Goal: Obtain resource: Download file/media

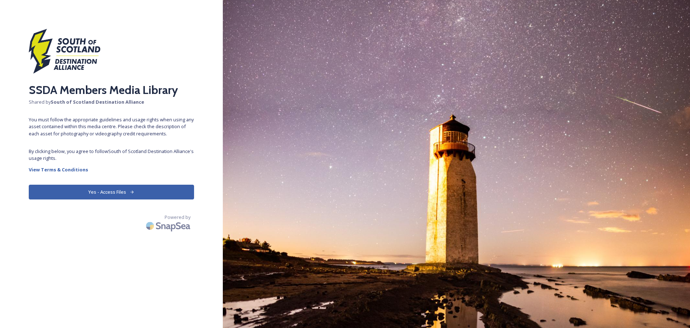
click at [128, 188] on button "Yes - Access Files" at bounding box center [111, 191] width 165 height 15
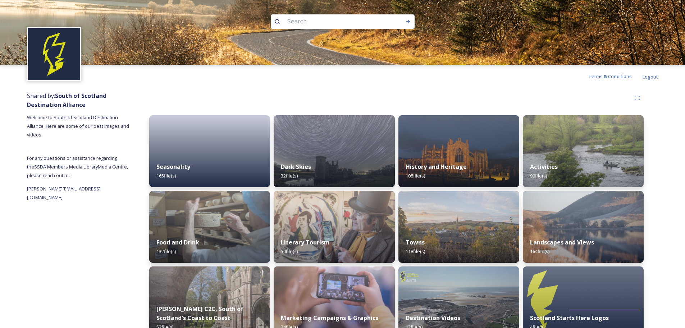
click at [304, 22] on input at bounding box center [333, 22] width 99 height 16
type input "cashmere"
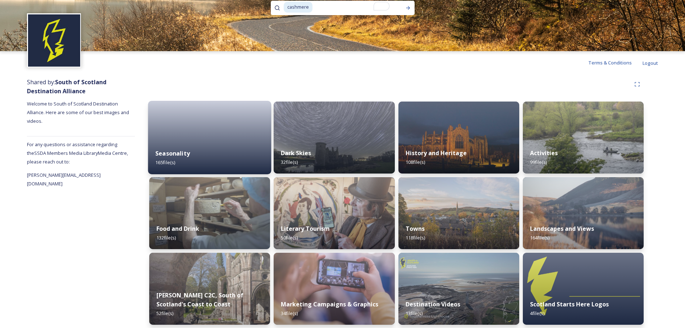
scroll to position [14, 0]
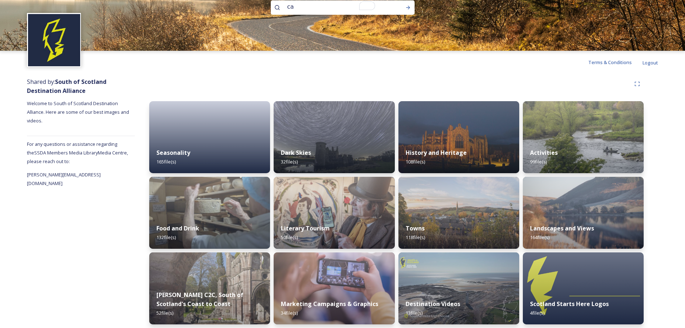
type input "c"
type input "lochcarron"
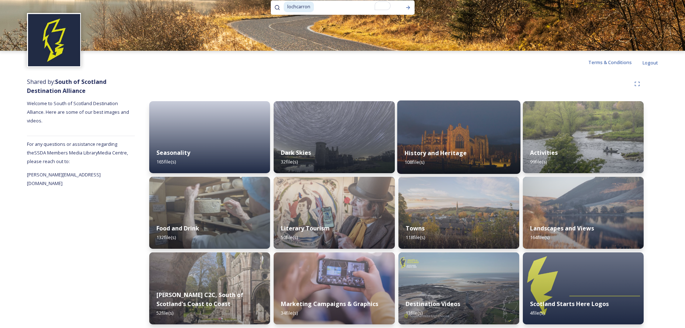
click at [419, 138] on img at bounding box center [458, 136] width 123 height 73
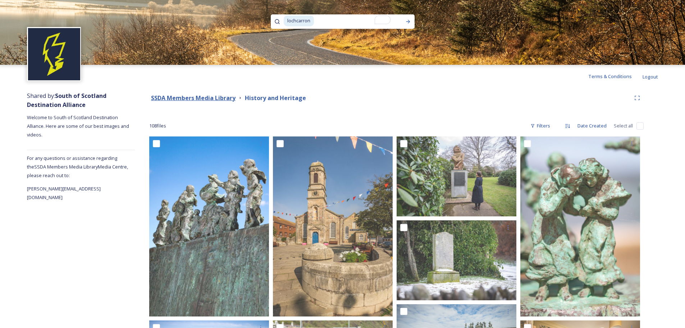
click at [202, 99] on strong "SSDA Members Media Library" at bounding box center [193, 98] width 84 height 8
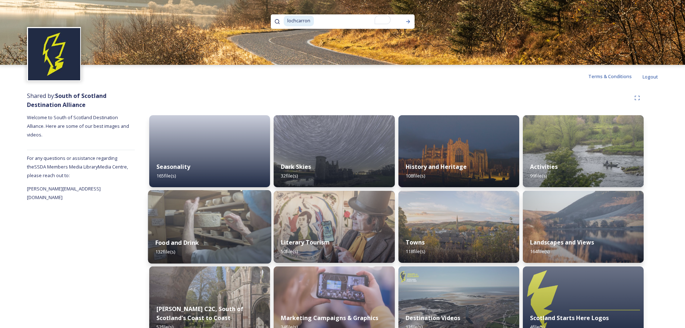
click at [230, 224] on img at bounding box center [209, 226] width 123 height 73
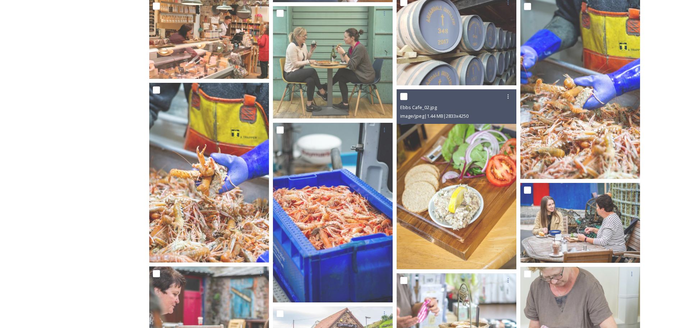
scroll to position [725, 0]
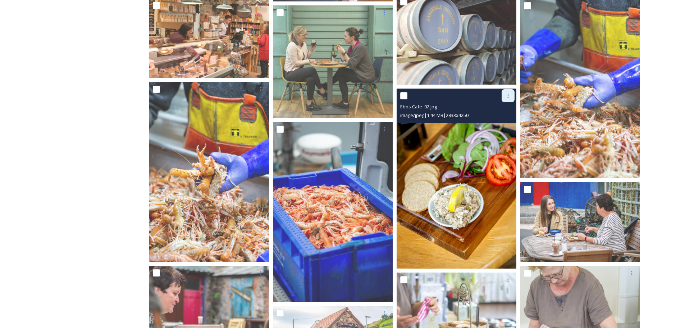
click at [508, 99] on div at bounding box center [508, 95] width 13 height 13
click at [493, 123] on span "Download" at bounding box center [500, 125] width 22 height 7
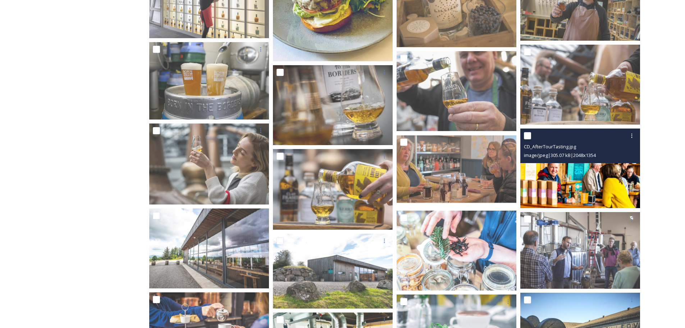
scroll to position [1298, 0]
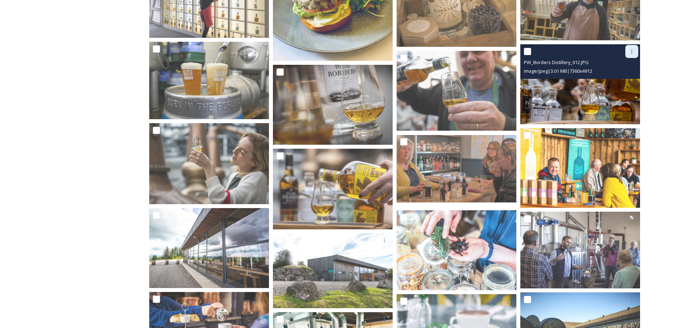
click at [627, 51] on div at bounding box center [631, 51] width 13 height 13
click at [617, 81] on span "Download" at bounding box center [623, 81] width 22 height 7
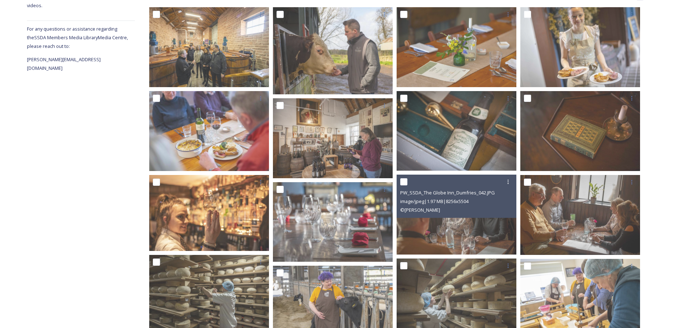
scroll to position [0, 0]
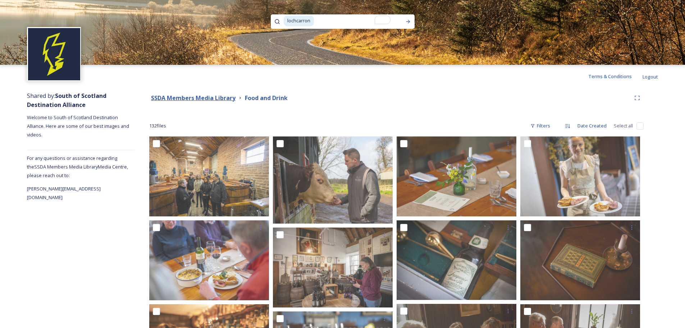
click at [197, 98] on strong "SSDA Members Media Library" at bounding box center [193, 98] width 84 height 8
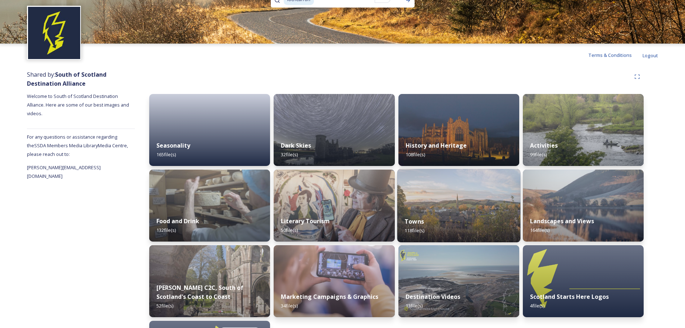
scroll to position [20, 0]
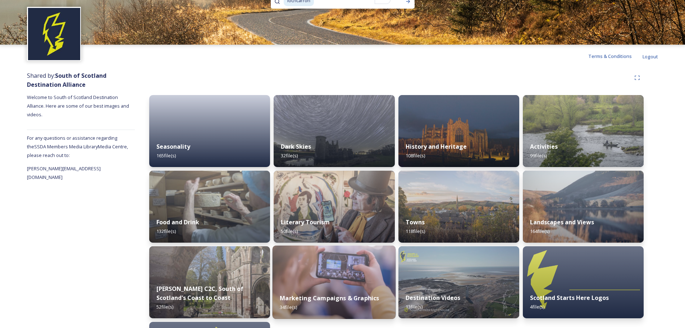
click at [326, 279] on img at bounding box center [334, 281] width 123 height 73
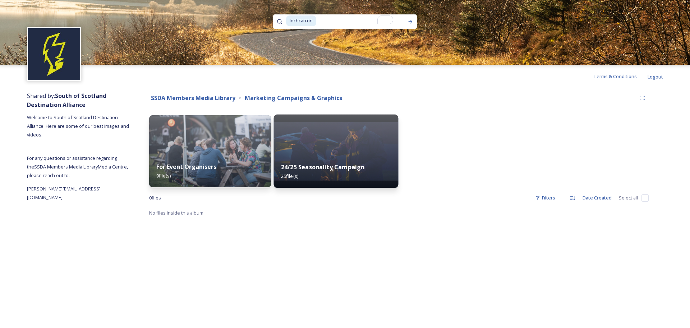
click at [318, 148] on img at bounding box center [336, 150] width 125 height 73
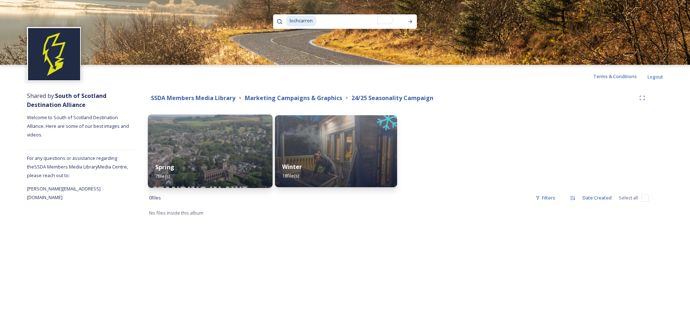
click at [237, 156] on div "Spring 7 file(s)" at bounding box center [210, 171] width 125 height 33
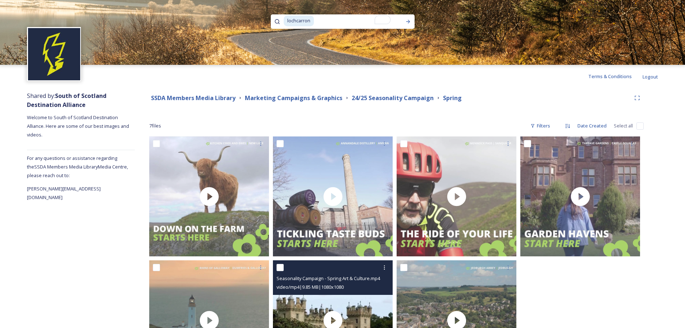
scroll to position [68, 0]
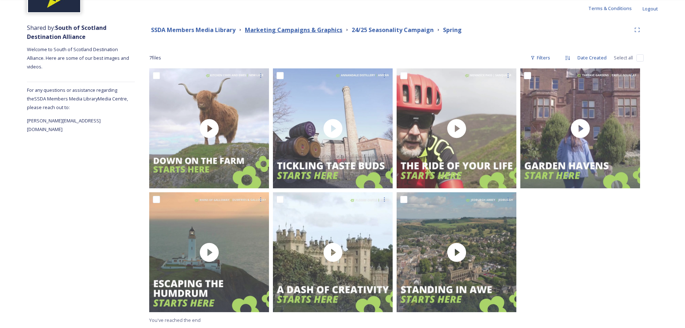
click at [272, 31] on strong "Marketing Campaigns & Graphics" at bounding box center [293, 30] width 97 height 8
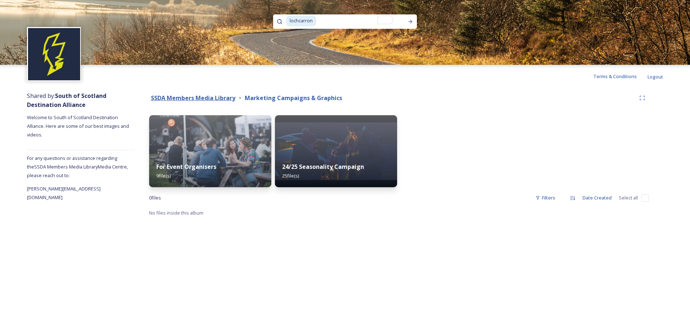
click at [207, 99] on strong "SSDA Members Media Library" at bounding box center [193, 98] width 84 height 8
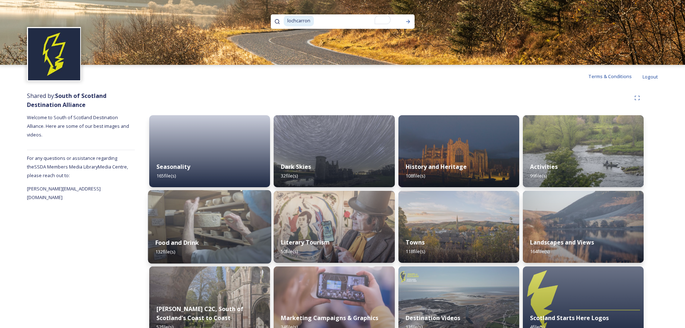
scroll to position [93, 0]
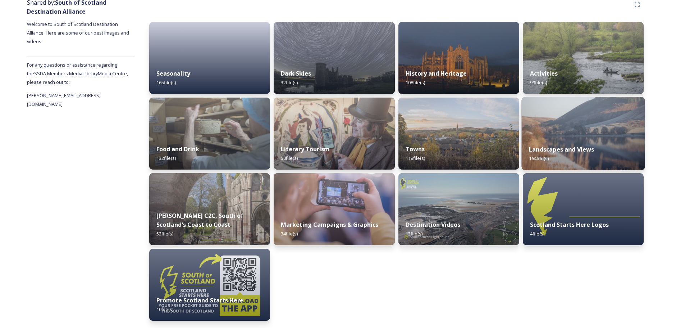
click at [588, 123] on img at bounding box center [582, 133] width 123 height 73
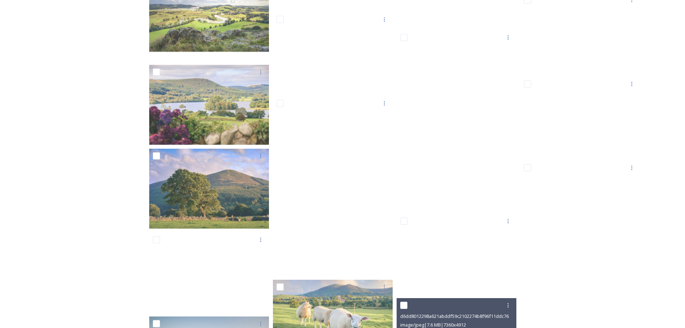
scroll to position [1040, 0]
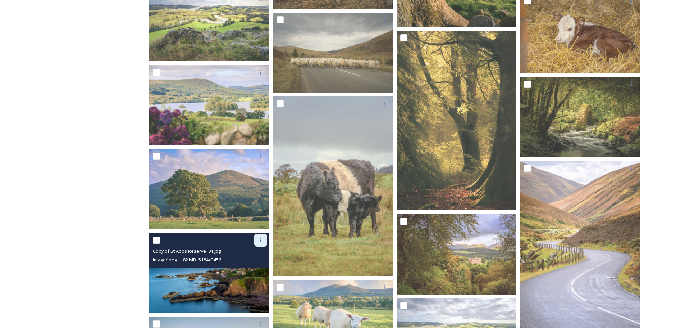
click at [262, 240] on icon at bounding box center [261, 240] width 6 height 6
click at [253, 270] on span "Download" at bounding box center [252, 269] width 22 height 7
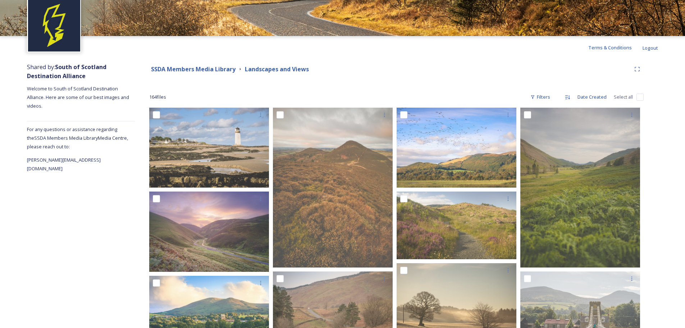
scroll to position [0, 0]
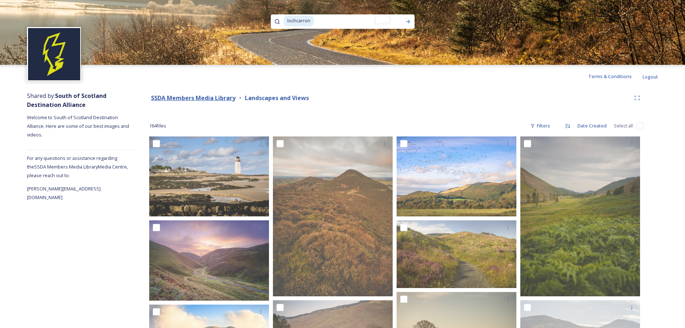
click at [196, 97] on strong "SSDA Members Media Library" at bounding box center [193, 98] width 84 height 8
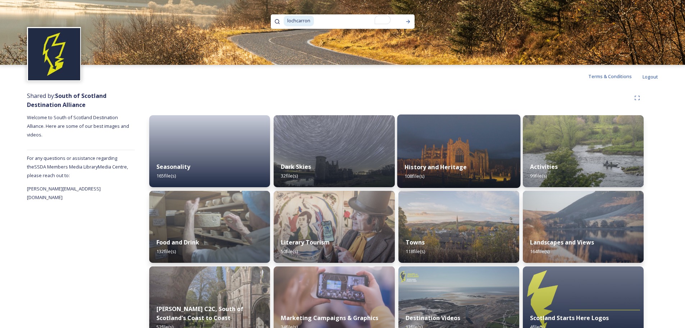
click at [462, 158] on div "History and Heritage 108 file(s)" at bounding box center [458, 171] width 123 height 33
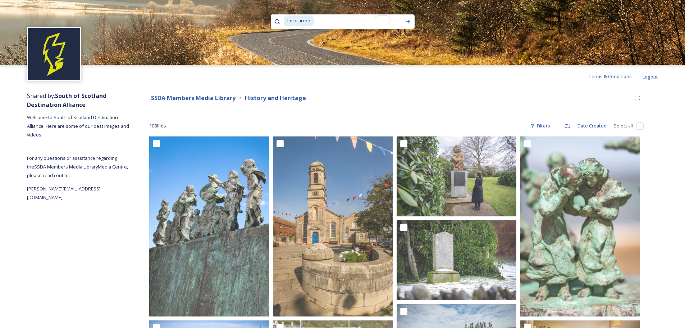
click at [313, 20] on span "lochcarron" at bounding box center [299, 20] width 30 height 10
drag, startPoint x: 313, startPoint y: 20, endPoint x: 239, endPoint y: 18, distance: 74.4
click at [239, 18] on div "lochcarron" at bounding box center [342, 32] width 685 height 65
click at [411, 20] on div "Run Search" at bounding box center [408, 21] width 13 height 13
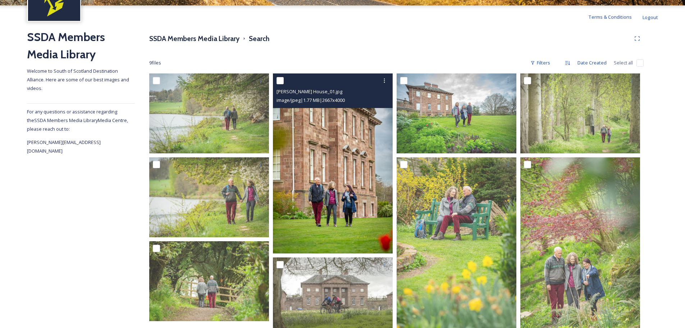
scroll to position [60, 0]
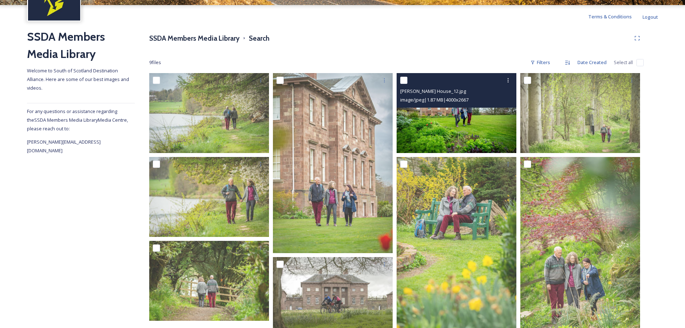
click at [404, 78] on input "checkbox" at bounding box center [403, 80] width 7 height 7
checkbox input "true"
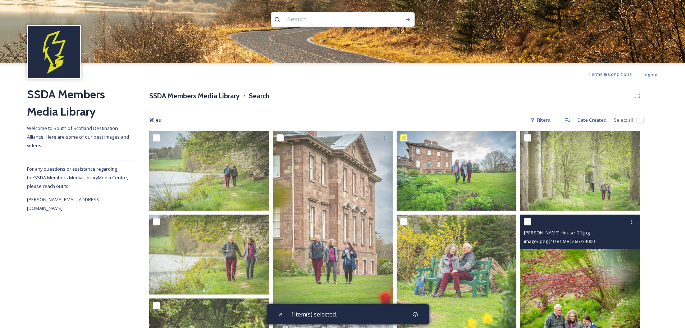
scroll to position [0, 0]
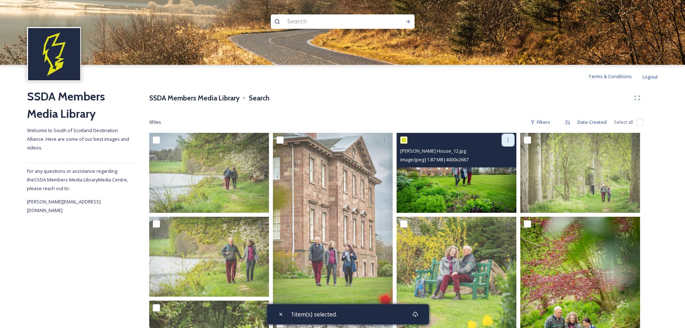
click at [509, 143] on div at bounding box center [508, 139] width 13 height 13
click at [497, 170] on span "Download" at bounding box center [500, 169] width 22 height 7
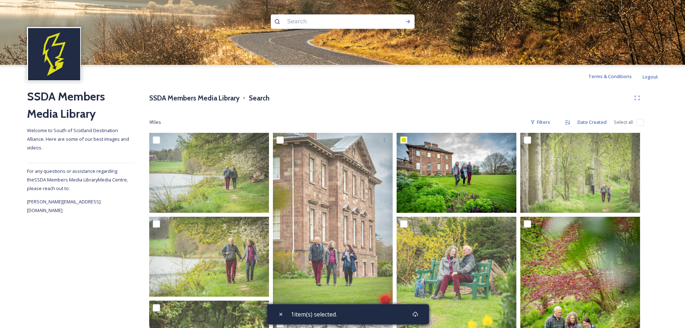
click at [293, 23] on input at bounding box center [333, 22] width 99 height 16
type input "allanton"
click at [408, 22] on icon at bounding box center [408, 22] width 4 height 4
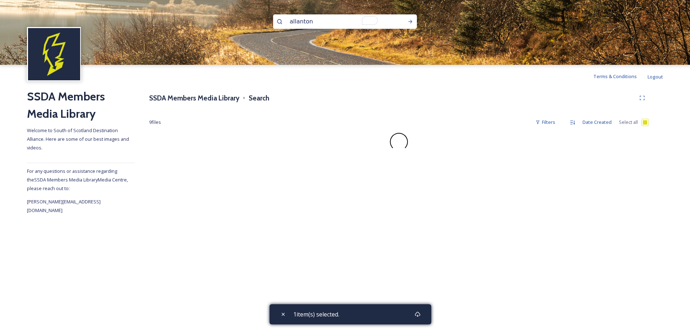
checkbox input "false"
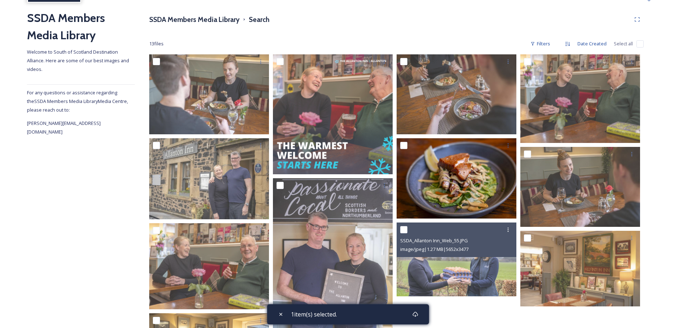
scroll to position [77, 0]
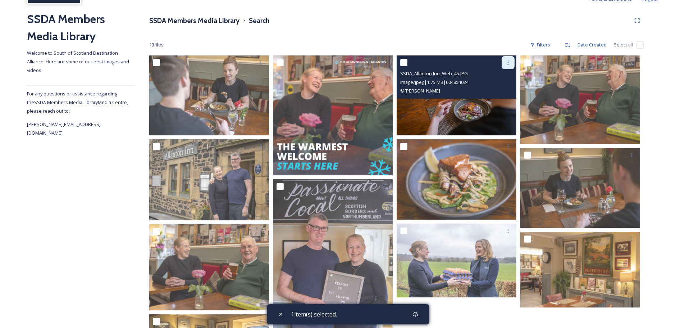
click at [506, 64] on icon at bounding box center [508, 63] width 6 height 6
click at [495, 92] on span "Download" at bounding box center [500, 92] width 22 height 7
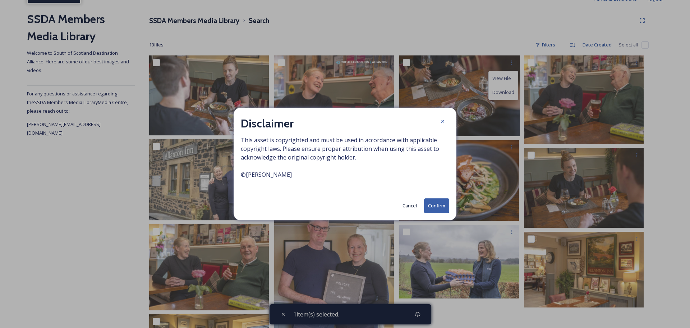
click at [435, 202] on button "Confirm" at bounding box center [436, 205] width 25 height 15
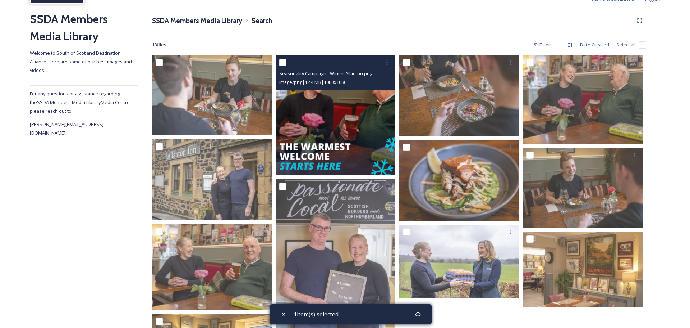
scroll to position [0, 0]
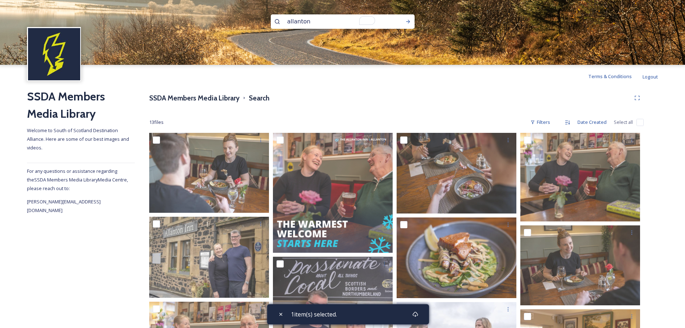
click at [303, 21] on input "allanton" at bounding box center [333, 22] width 99 height 16
type input "borderlands"
click at [406, 18] on div "Run Search" at bounding box center [408, 21] width 13 height 13
checkbox input "true"
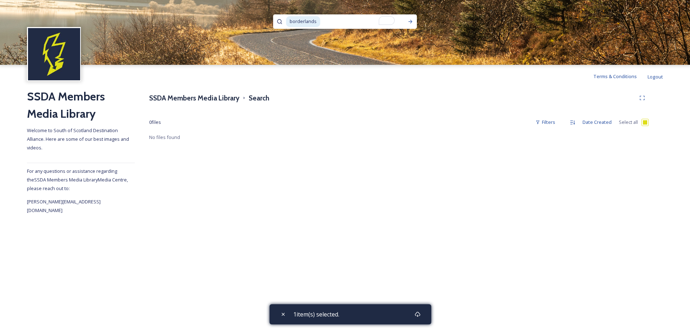
click at [323, 20] on input "To enrich screen reader interactions, please activate Accessibility in Grammarl…" at bounding box center [361, 22] width 81 height 16
drag, startPoint x: 308, startPoint y: 19, endPoint x: 258, endPoint y: 12, distance: 50.2
click at [258, 12] on div "borderlands" at bounding box center [345, 32] width 690 height 65
click at [311, 20] on span "borderlands" at bounding box center [303, 21] width 34 height 10
click at [409, 23] on icon at bounding box center [411, 22] width 6 height 6
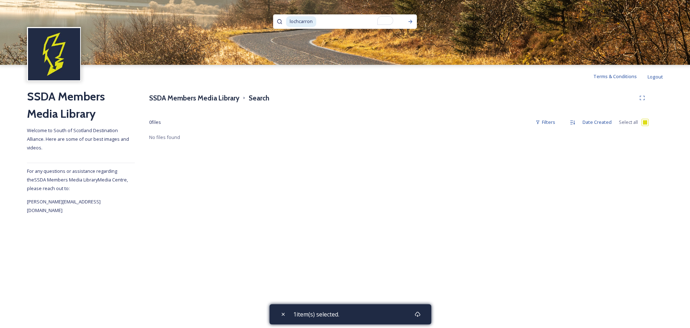
click at [316, 23] on span "lochcarron" at bounding box center [301, 21] width 30 height 10
drag, startPoint x: 316, startPoint y: 23, endPoint x: 249, endPoint y: 20, distance: 67.6
click at [249, 20] on div "lochcarron" at bounding box center [345, 32] width 690 height 65
click at [412, 20] on icon at bounding box center [411, 22] width 6 height 6
checkbox input "false"
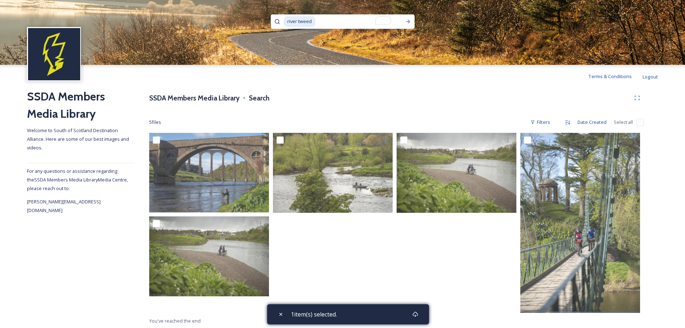
scroll to position [1, 0]
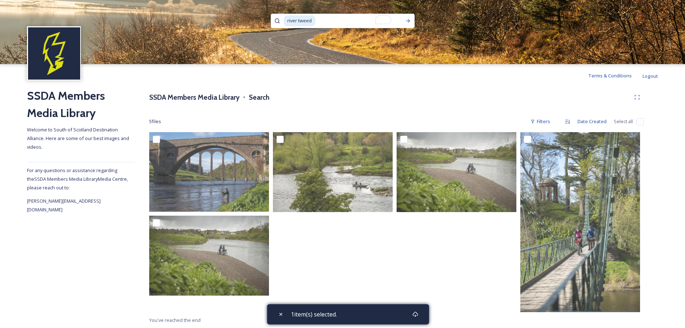
click at [315, 21] on span "river tweed" at bounding box center [300, 20] width 32 height 10
drag, startPoint x: 321, startPoint y: 21, endPoint x: 232, endPoint y: 19, distance: 88.8
click at [232, 19] on div "river tweed" at bounding box center [342, 31] width 685 height 65
type input "r"
type input "[PERSON_NAME]"
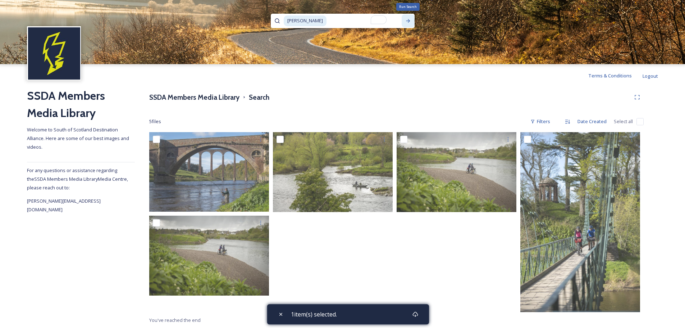
click at [407, 19] on icon at bounding box center [408, 21] width 6 height 6
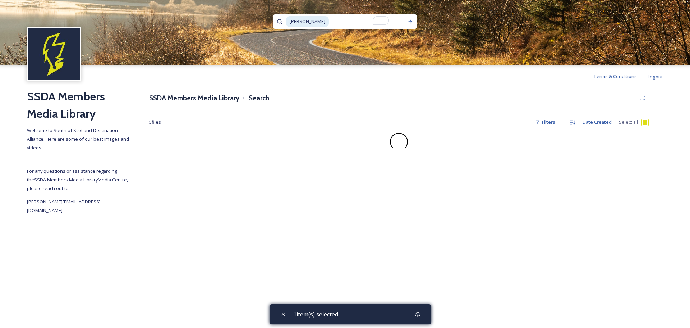
checkbox input "false"
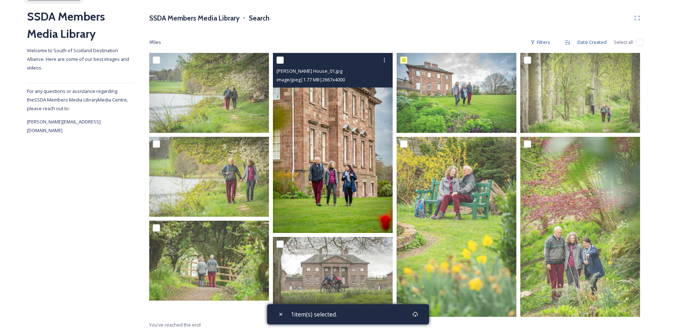
scroll to position [80, 0]
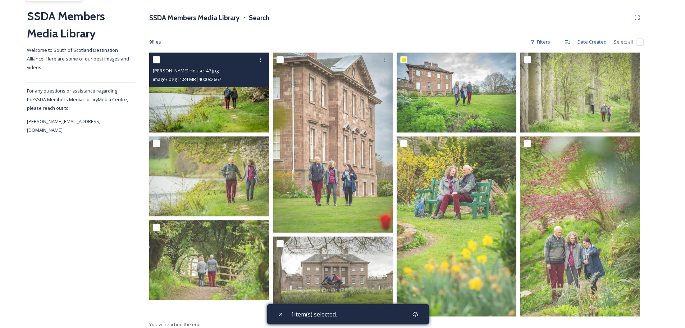
click at [157, 58] on input "checkbox" at bounding box center [156, 59] width 7 height 7
checkbox input "true"
click at [261, 59] on icon at bounding box center [261, 60] width 6 height 6
click at [254, 88] on span "Download" at bounding box center [252, 89] width 22 height 7
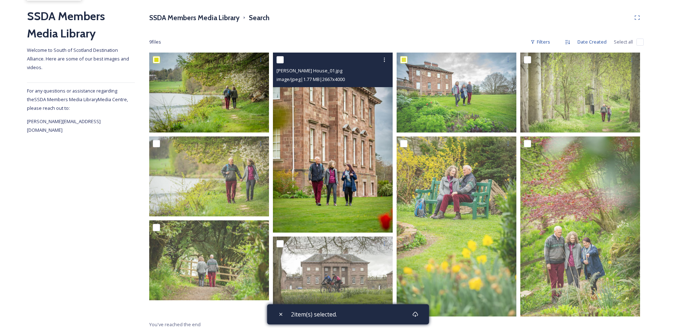
scroll to position [0, 0]
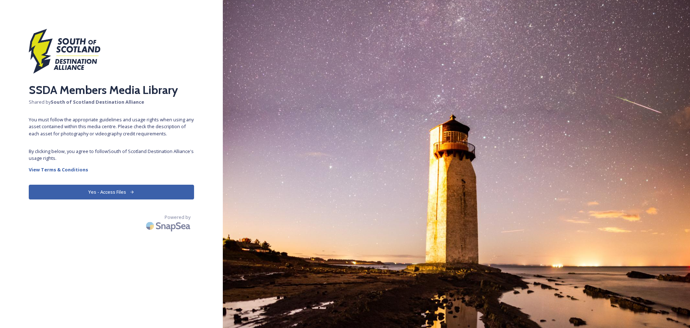
click at [103, 196] on button "Yes - Access Files" at bounding box center [111, 191] width 165 height 15
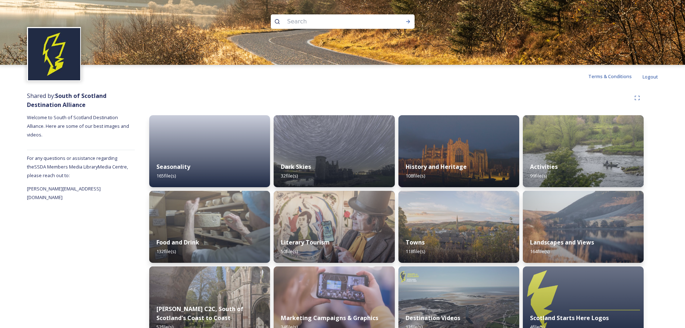
click at [319, 21] on input at bounding box center [333, 22] width 99 height 16
type input "mary queen"
click at [408, 22] on icon at bounding box center [408, 22] width 6 height 6
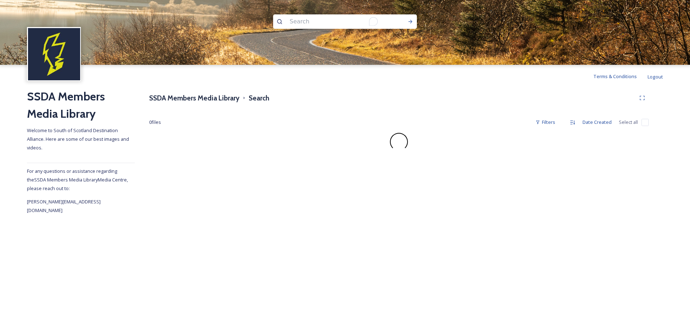
click at [308, 20] on input "To enrich screen reader interactions, please activate Accessibility in Grammarl…" at bounding box center [335, 22] width 99 height 16
type input "jedburgh"
click at [411, 20] on icon at bounding box center [411, 22] width 4 height 4
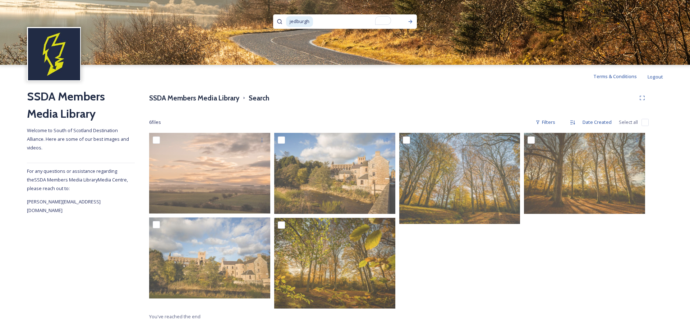
click at [312, 23] on span "jedburgh" at bounding box center [299, 21] width 27 height 10
click at [409, 20] on icon at bounding box center [411, 22] width 6 height 6
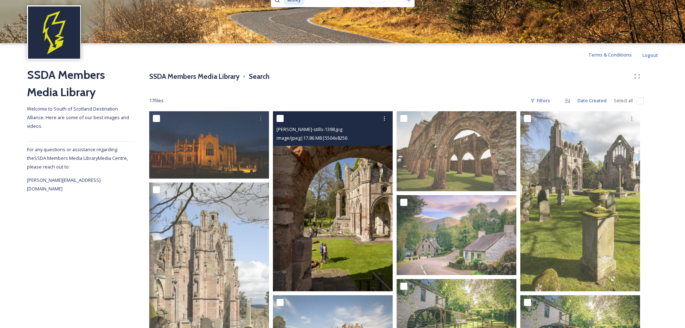
scroll to position [22, 0]
